Goal: Task Accomplishment & Management: Manage account settings

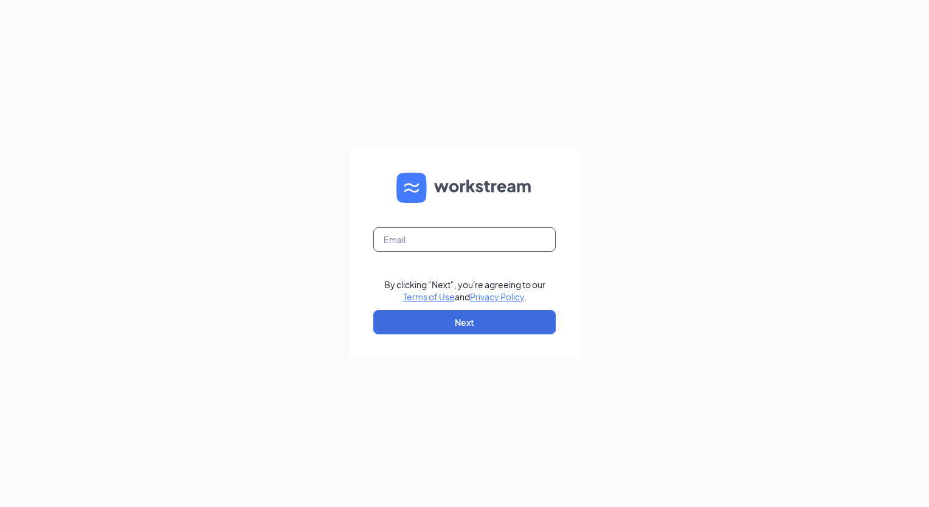
click at [411, 248] on input "text" at bounding box center [464, 239] width 182 height 24
type input "[EMAIL_ADDRESS][DOMAIN_NAME]"
click at [473, 320] on button "Next" at bounding box center [464, 322] width 182 height 24
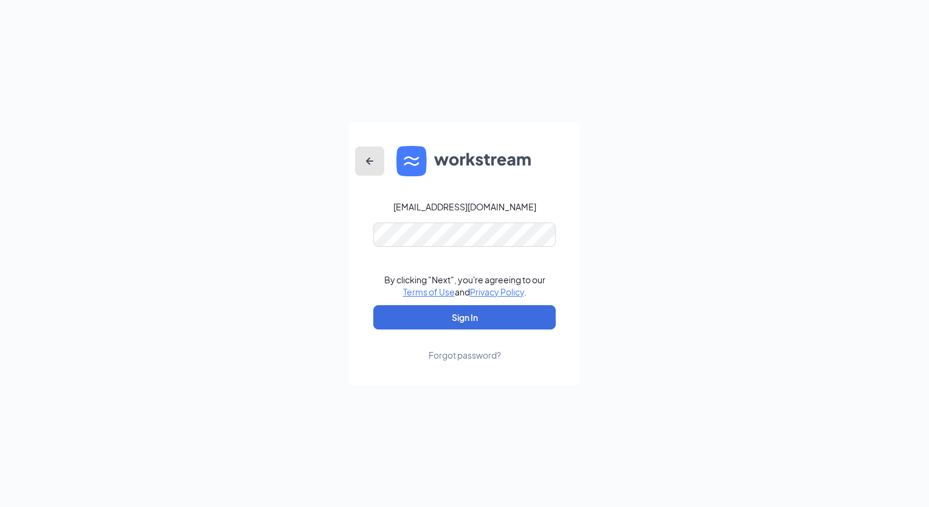
click at [363, 161] on icon "ArrowLeftNew" at bounding box center [370, 161] width 15 height 15
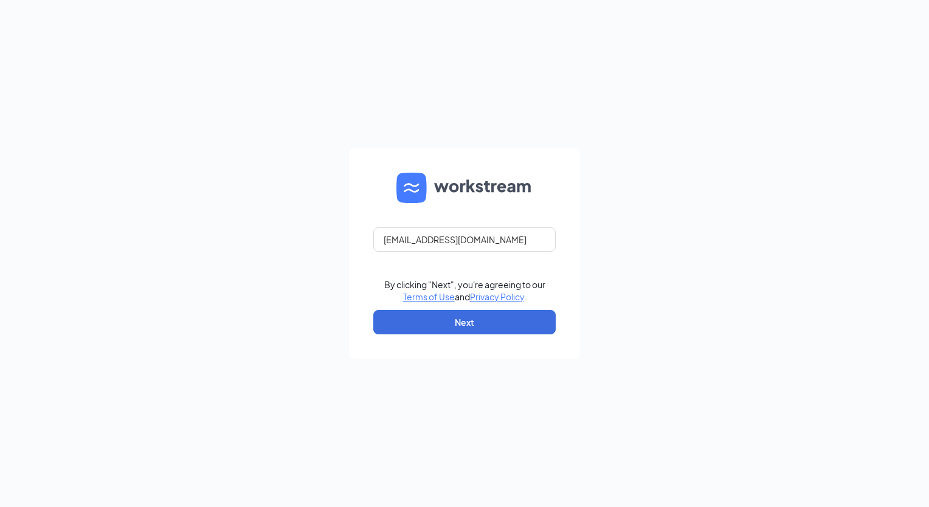
click at [363, 161] on form "[EMAIL_ADDRESS][DOMAIN_NAME] By clicking "Next", you're agreeing to our Terms o…" at bounding box center [464, 253] width 231 height 210
drag, startPoint x: 517, startPoint y: 247, endPoint x: 353, endPoint y: 240, distance: 163.8
click at [353, 240] on form "[EMAIL_ADDRESS][DOMAIN_NAME] By clicking "Next", you're agreeing to our Terms o…" at bounding box center [464, 253] width 231 height 210
click at [353, 240] on form "By clicking "Next", you're agreeing to our Terms of Use and Privacy Policy . Ne…" at bounding box center [464, 253] width 231 height 210
click at [499, 233] on input "text" at bounding box center [464, 239] width 182 height 24
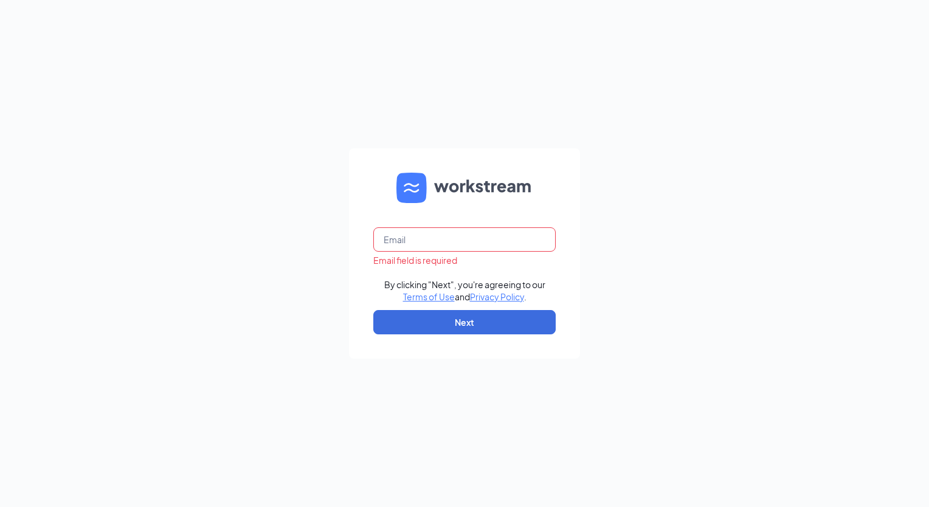
type input "[EMAIL_ADDRESS][DOMAIN_NAME]"
click at [497, 323] on button "Next" at bounding box center [464, 322] width 182 height 24
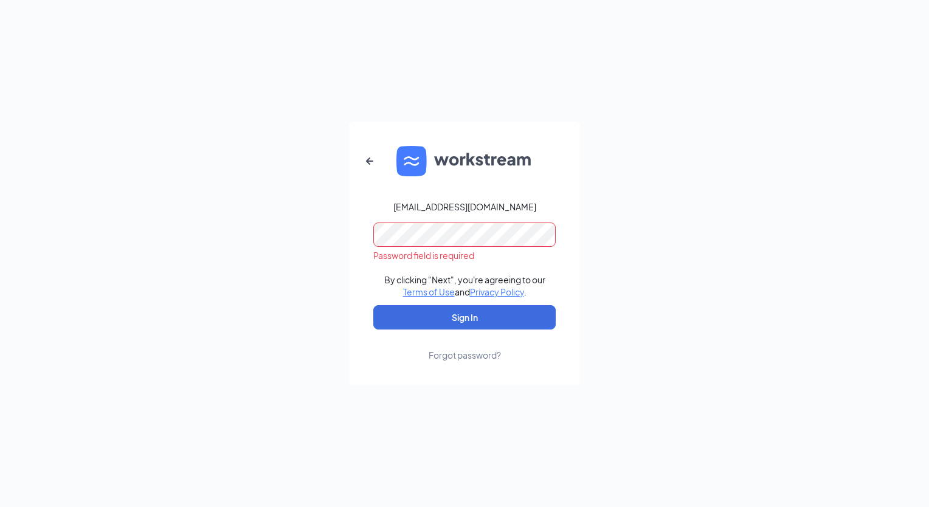
click at [456, 352] on div "Forgot password?" at bounding box center [465, 355] width 72 height 12
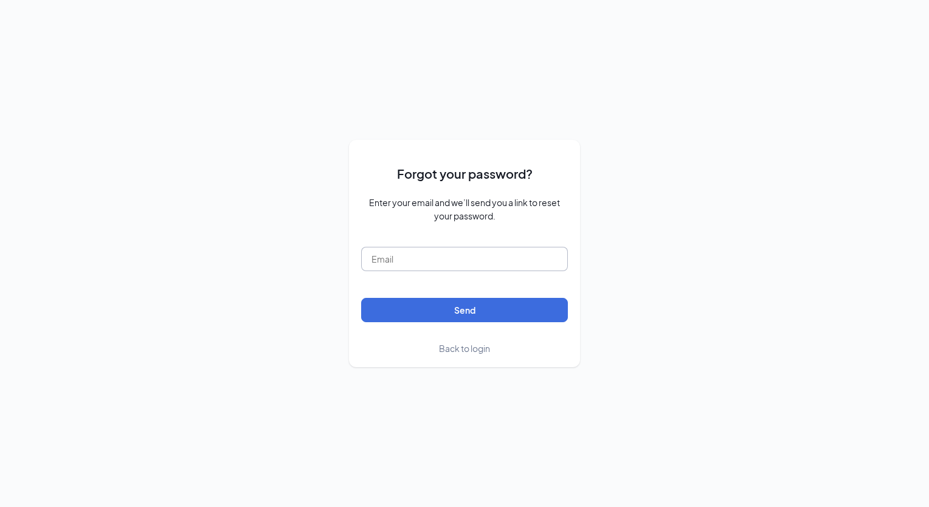
click at [442, 265] on input "text" at bounding box center [464, 259] width 207 height 24
type input "[EMAIL_ADDRESS][DOMAIN_NAME]"
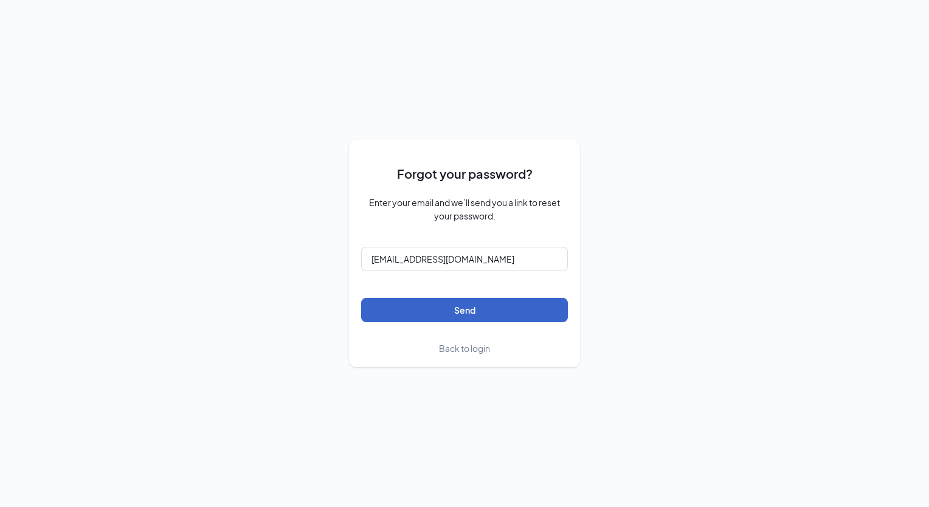
click at [465, 313] on button "Send" at bounding box center [464, 310] width 207 height 24
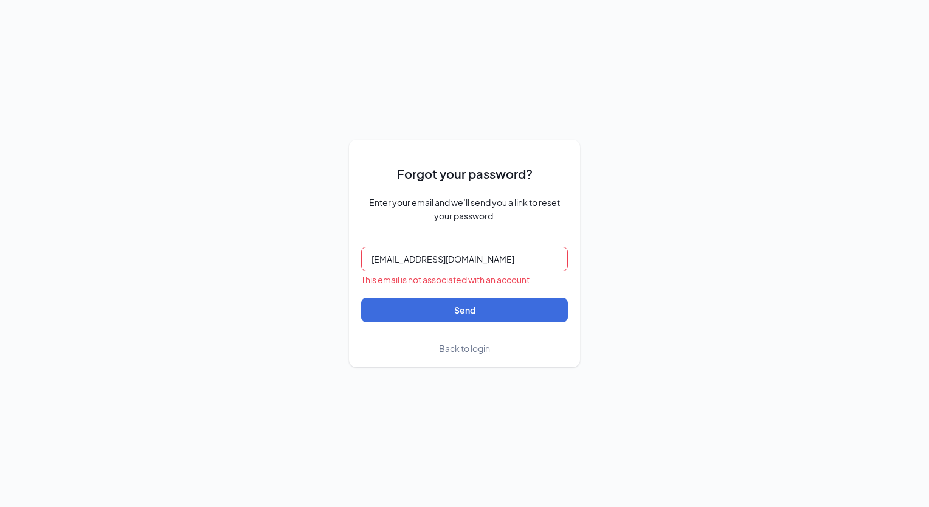
drag, startPoint x: 511, startPoint y: 259, endPoint x: 327, endPoint y: 239, distance: 184.8
click at [327, 239] on div "Forgot your password? Enter your email and we’ll send you a link to reset your …" at bounding box center [464, 253] width 929 height 507
click at [173, 183] on div "Forgot your password? Enter your email and we’ll send you a link to reset your …" at bounding box center [464, 253] width 929 height 507
